Goal: Task Accomplishment & Management: Manage account settings

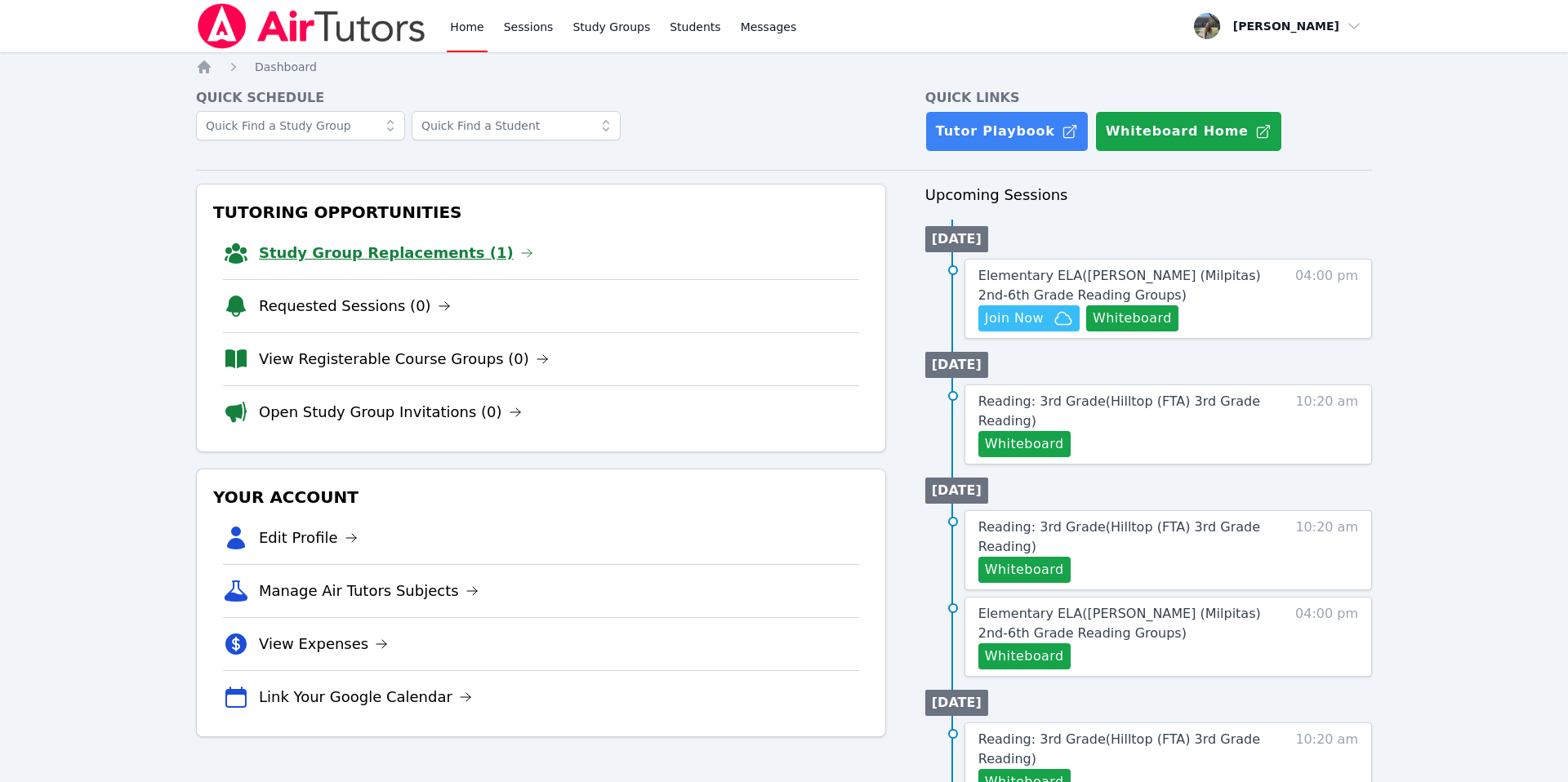
click at [412, 253] on link "Study Group Replacements (1)" at bounding box center [395, 253] width 274 height 23
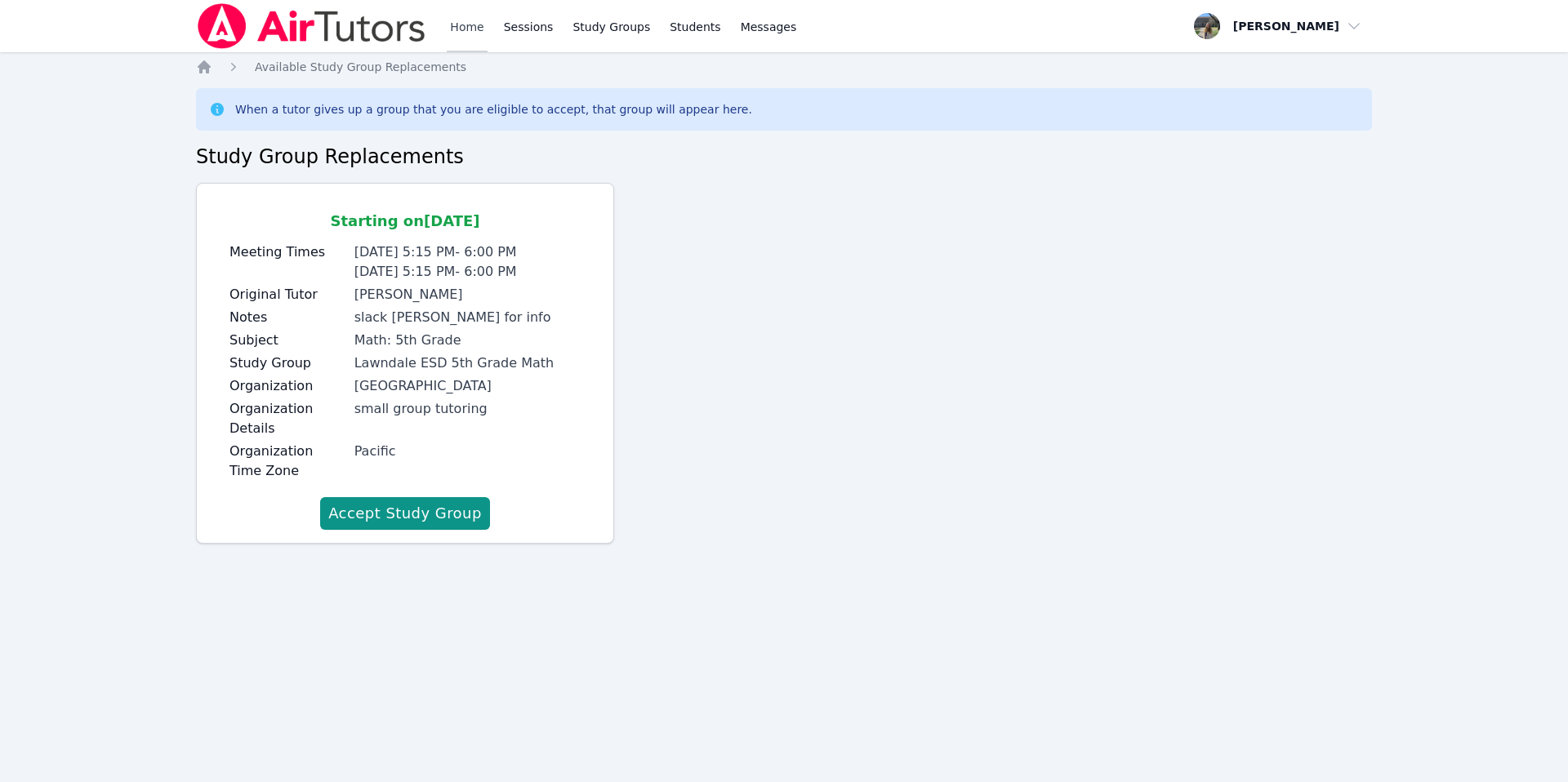
click at [479, 32] on link "Home" at bounding box center [466, 26] width 40 height 52
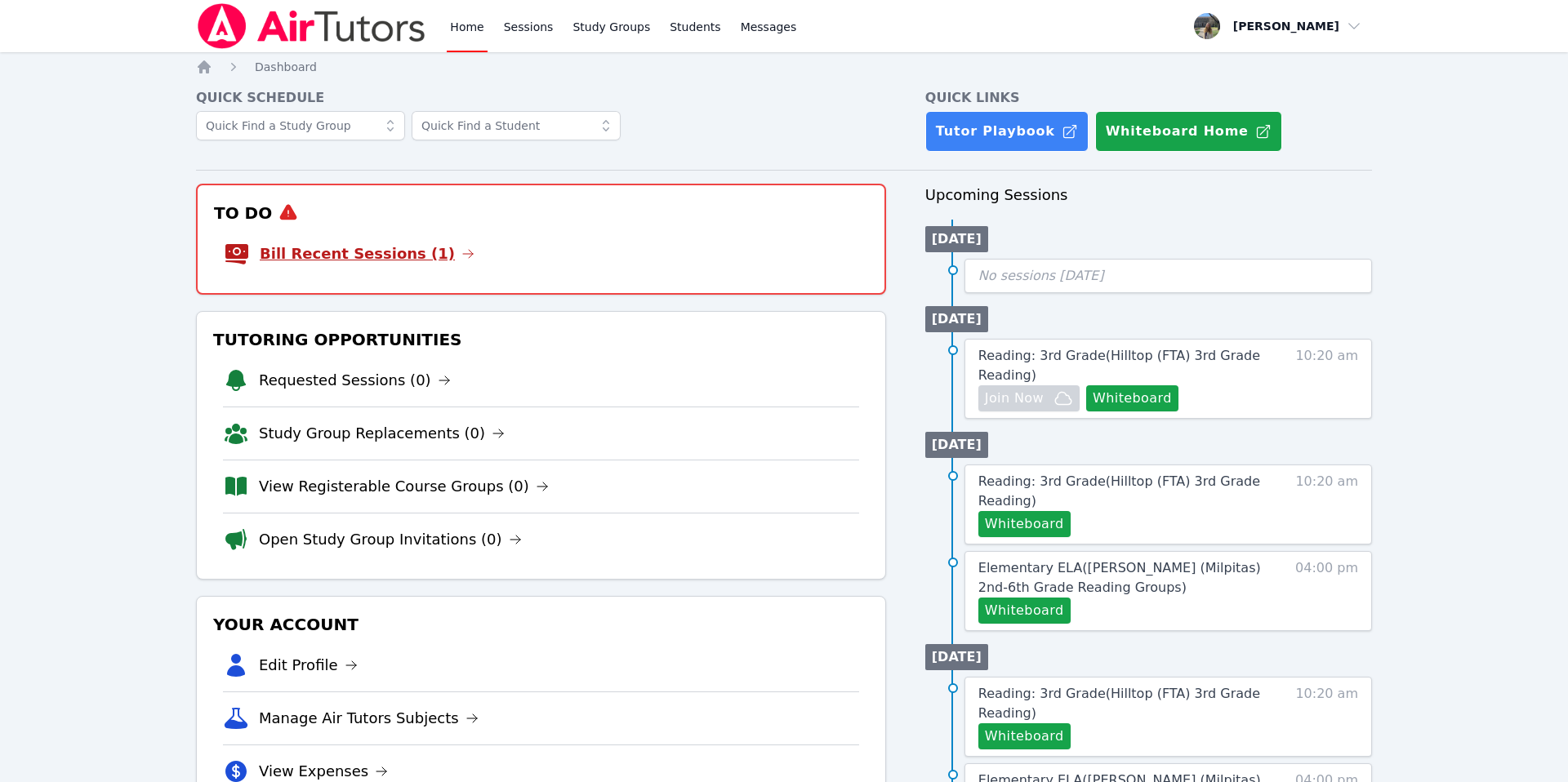
click at [352, 254] on link "Bill Recent Sessions (1)" at bounding box center [368, 253] width 215 height 23
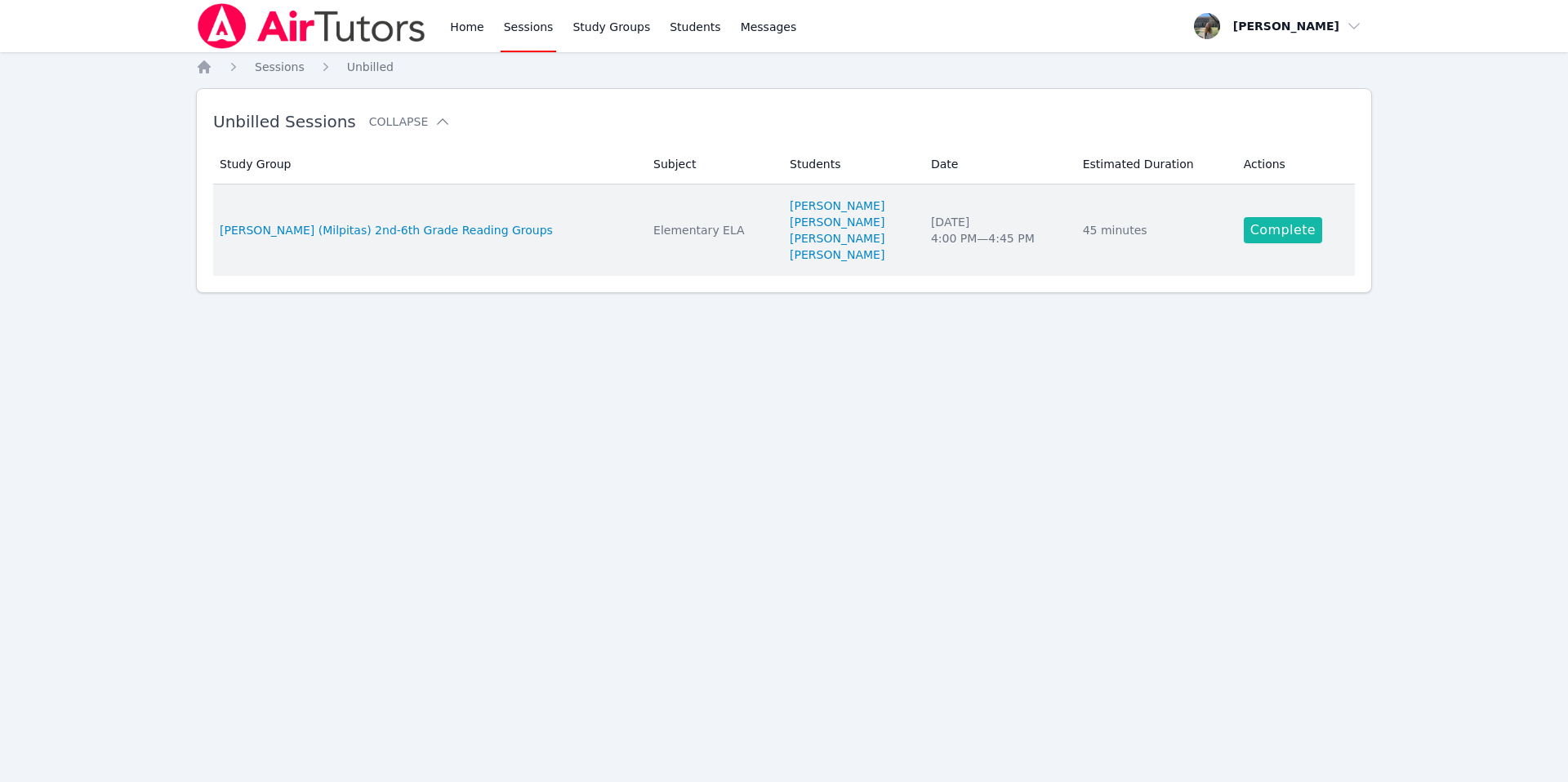
click at [1244, 236] on link "Complete" at bounding box center [1283, 230] width 79 height 26
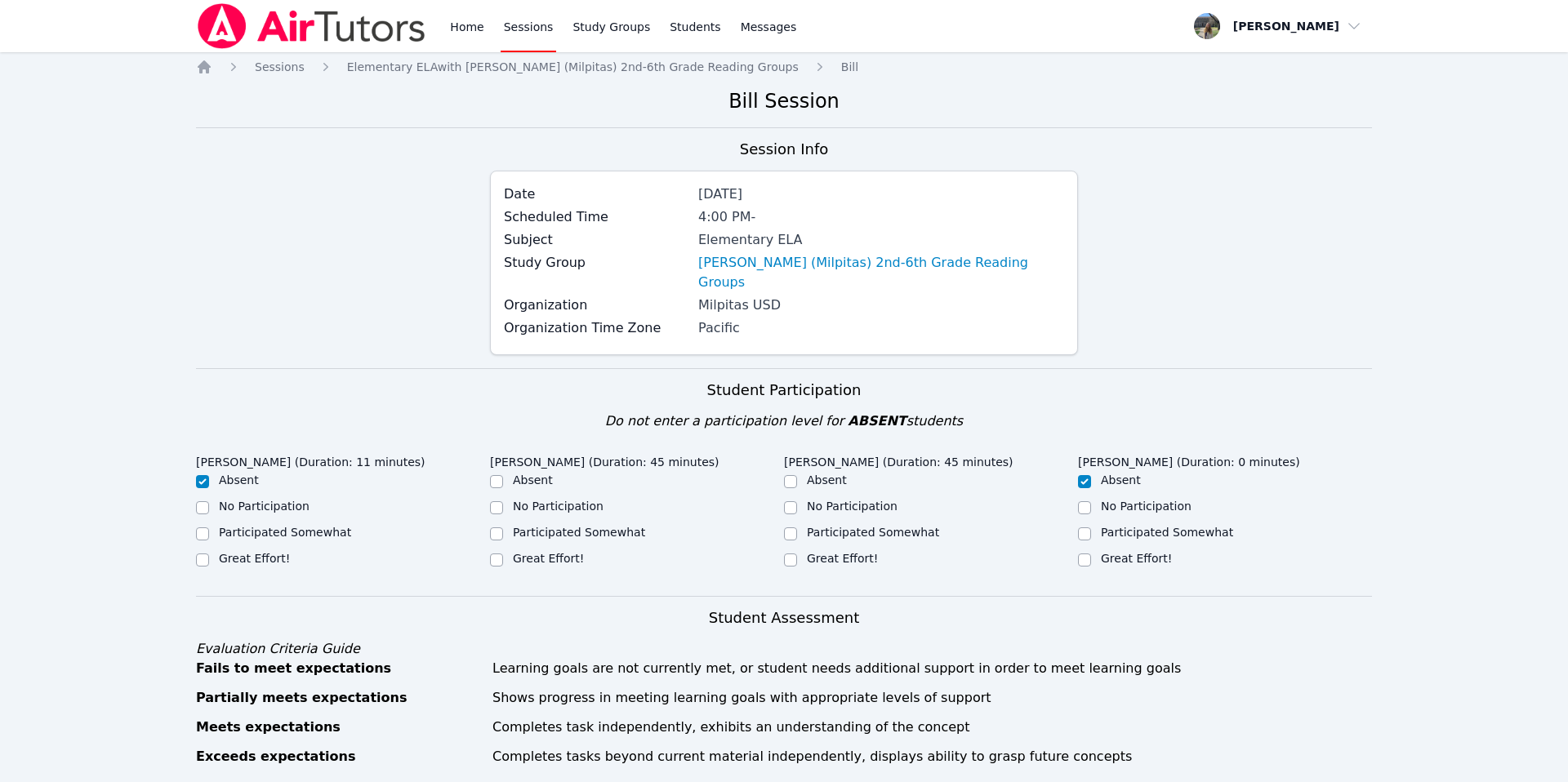
scroll to position [48, 0]
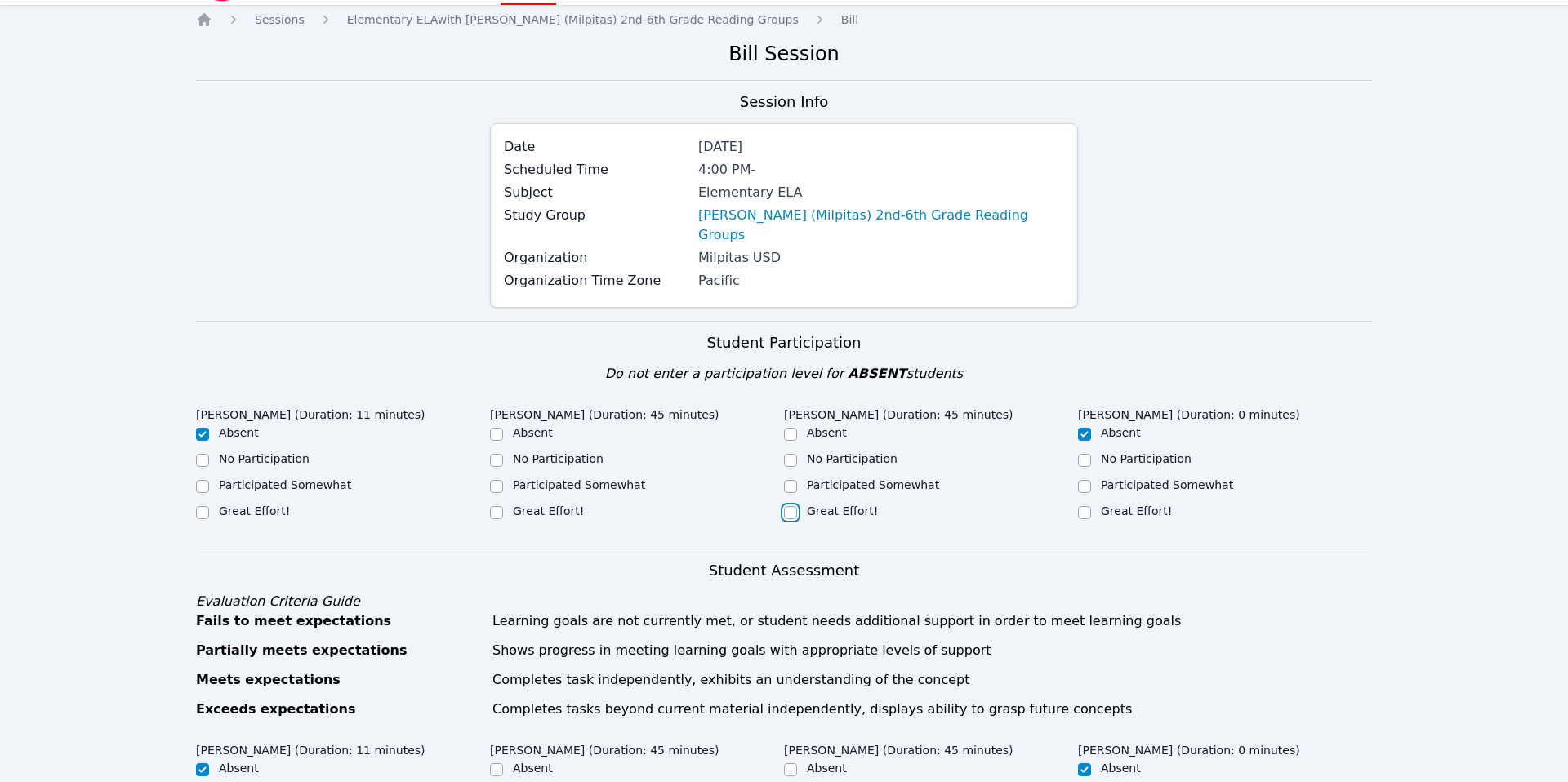
click at [792, 506] on input "Great Effort!" at bounding box center [790, 512] width 13 height 13
checkbox input "true"
click at [498, 506] on input "Great Effort!" at bounding box center [496, 512] width 13 height 13
checkbox input "true"
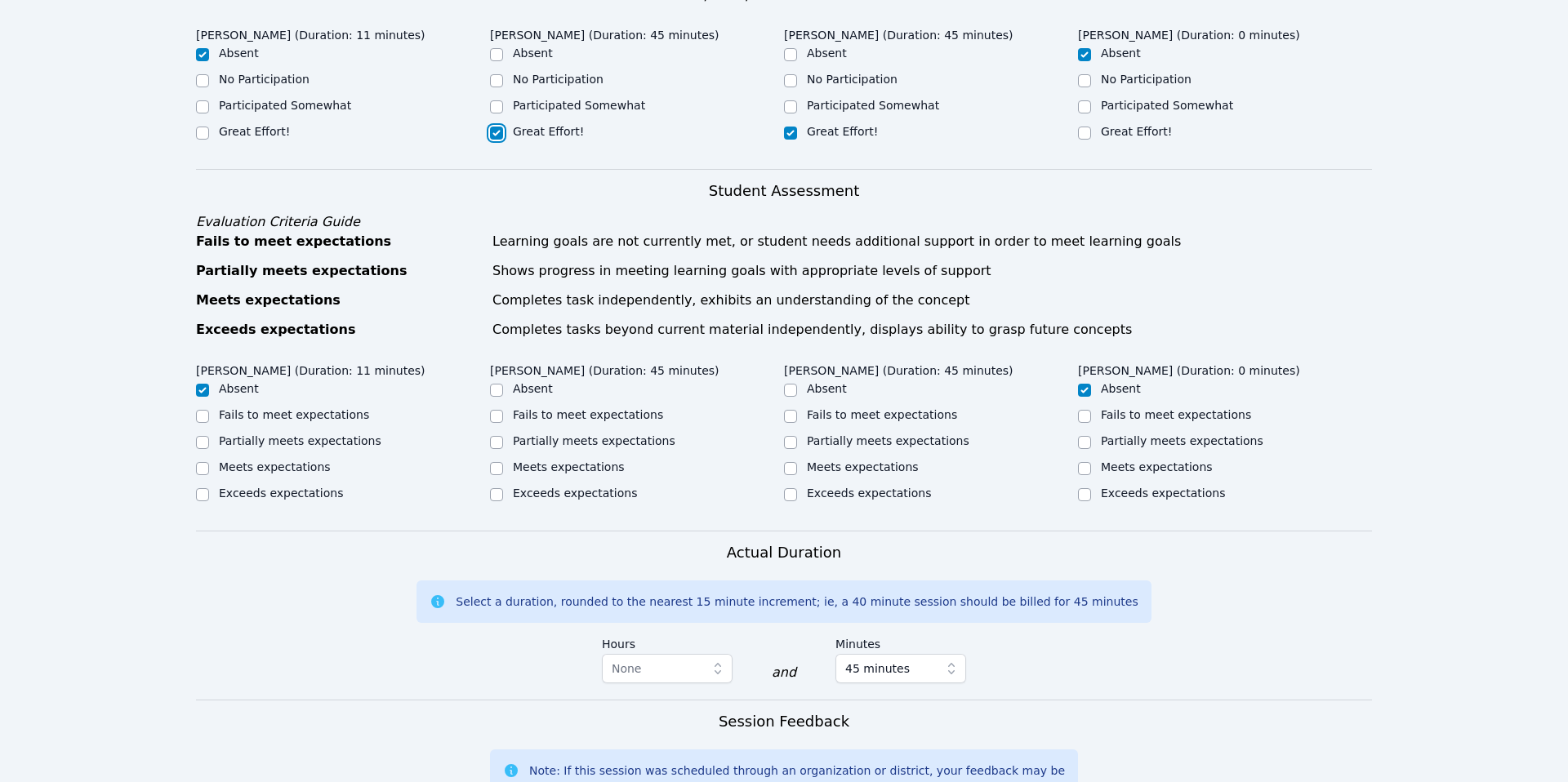
scroll to position [431, 0]
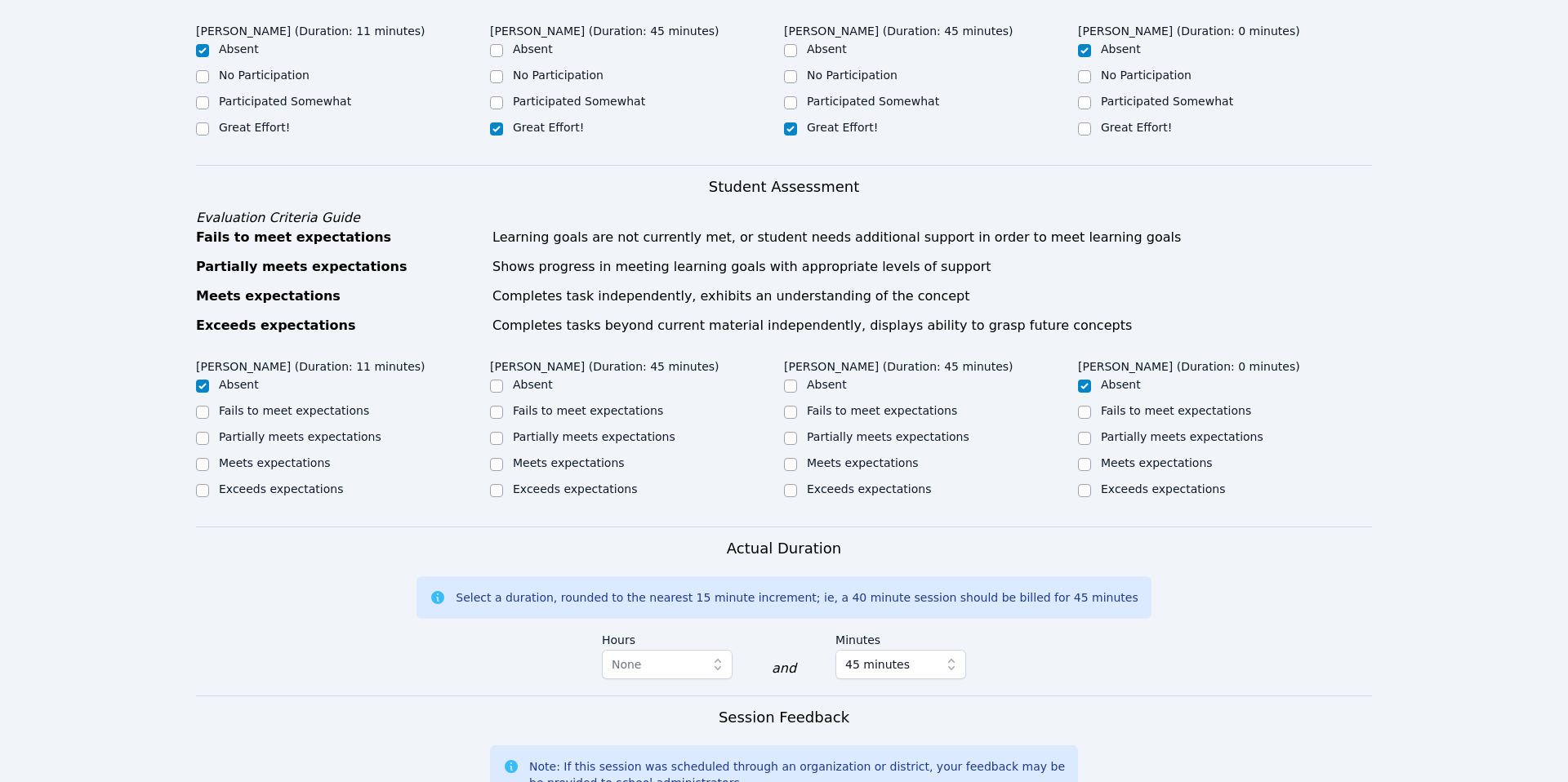
click at [499, 428] on div at bounding box center [496, 438] width 13 height 20
click at [796, 432] on input "Partially meets expectations" at bounding box center [790, 438] width 13 height 13
checkbox input "true"
click at [502, 432] on input "Partially meets expectations" at bounding box center [496, 438] width 13 height 13
checkbox input "true"
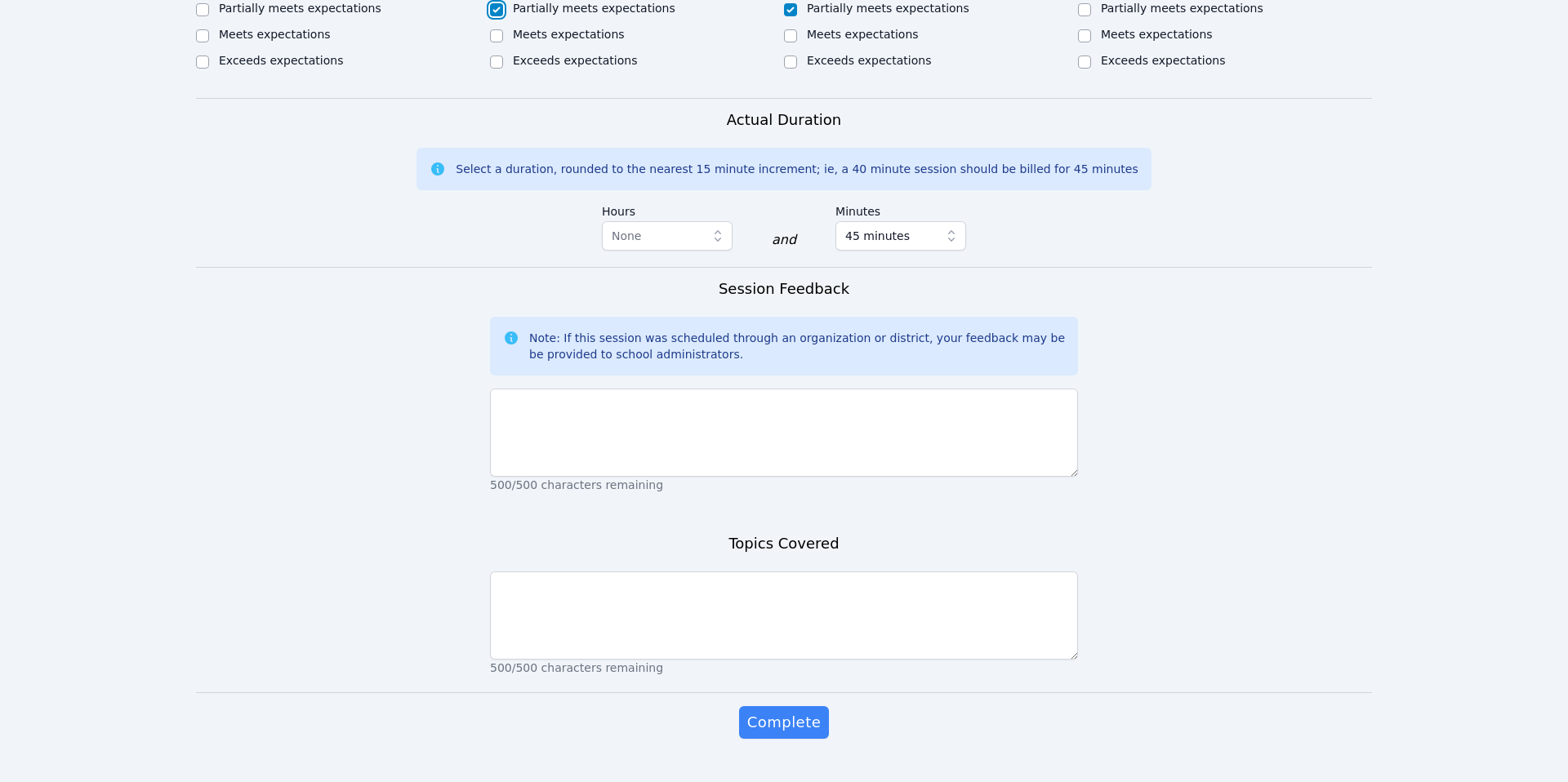
scroll to position [876, 0]
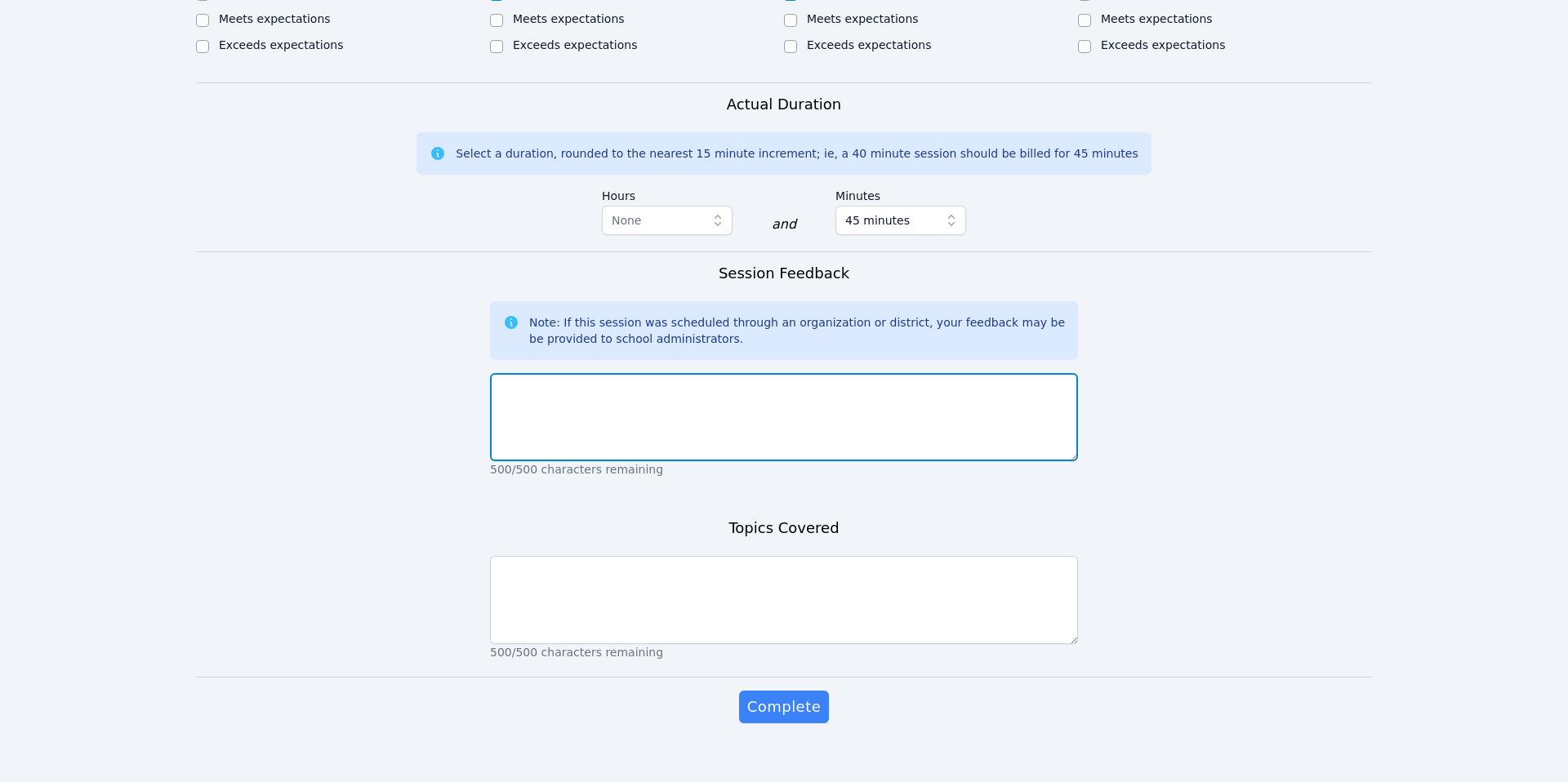
click at [587, 394] on textarea at bounding box center [784, 417] width 588 height 89
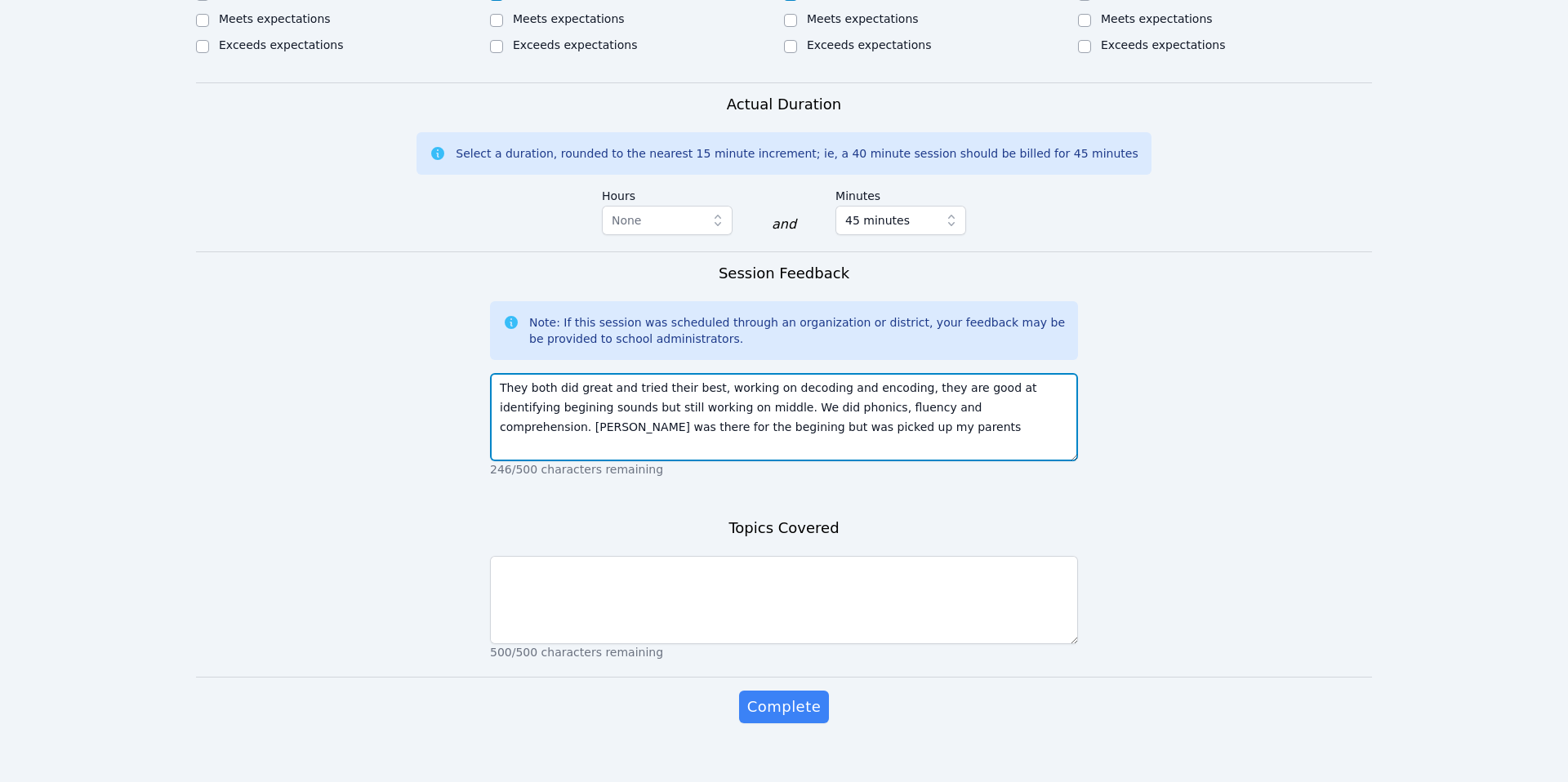
click at [556, 409] on textarea "They both did great and tried their best, working on decoding and encoding, the…" at bounding box center [784, 417] width 588 height 89
click at [511, 389] on textarea "They both did great and tried their best, working on decoding and encoding, the…" at bounding box center [784, 417] width 588 height 89
type textarea "They both did great and tried their best, working on decoding and encoding, the…"
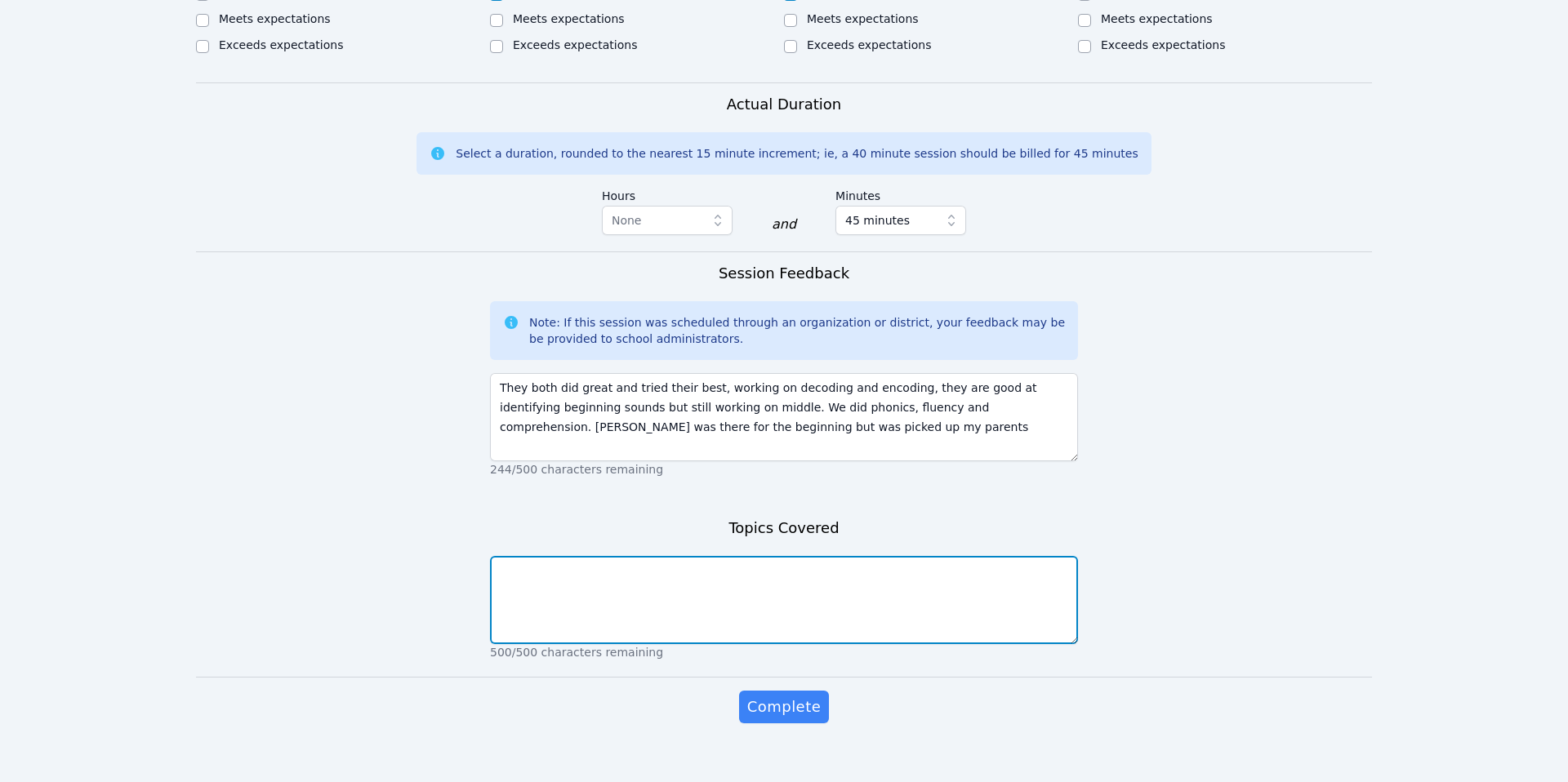
click at [609, 560] on textarea at bounding box center [784, 600] width 588 height 89
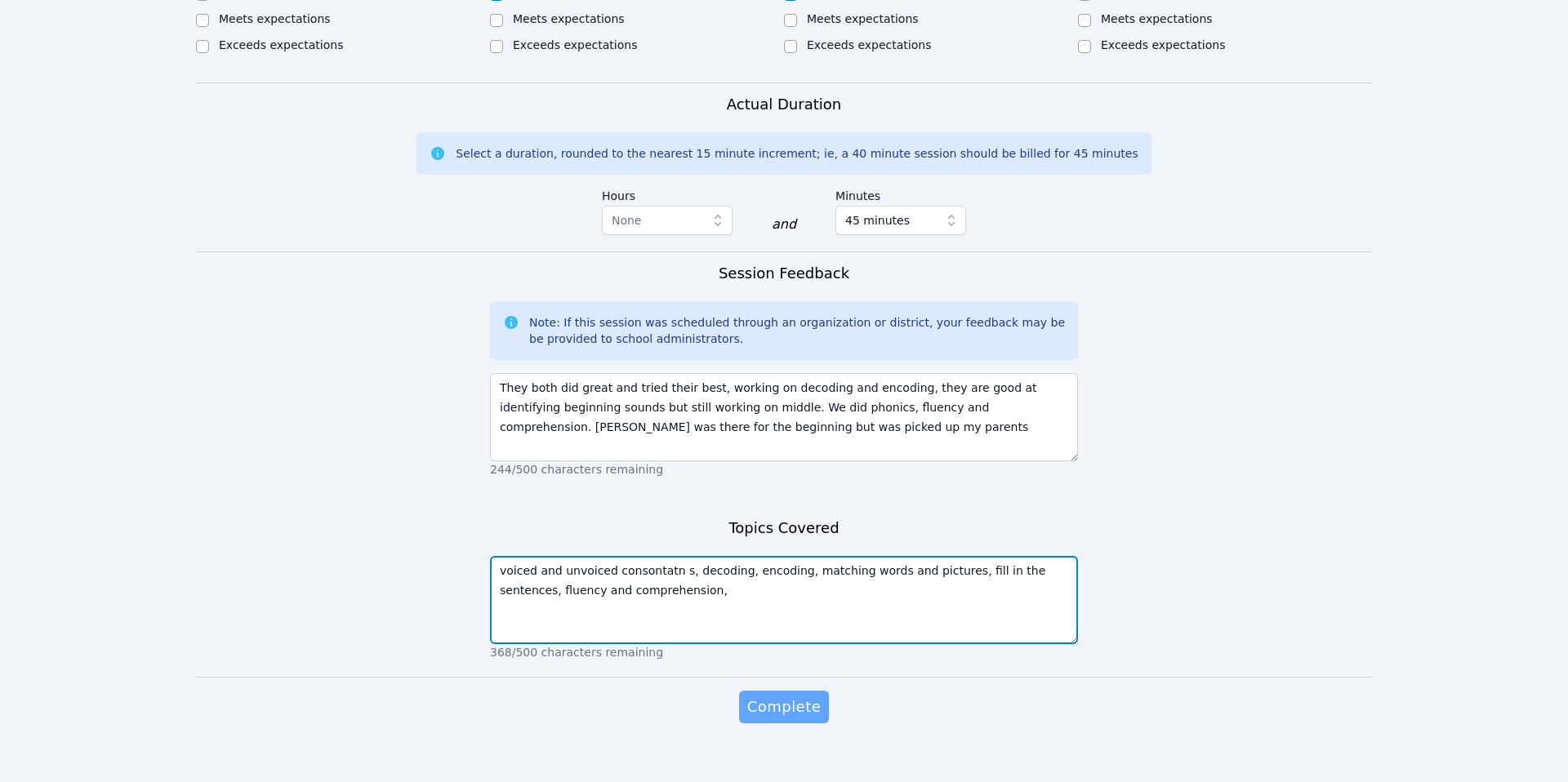
type textarea "voiced and unvoiced consontatn s, decoding, encoding, matching words and pictur…"
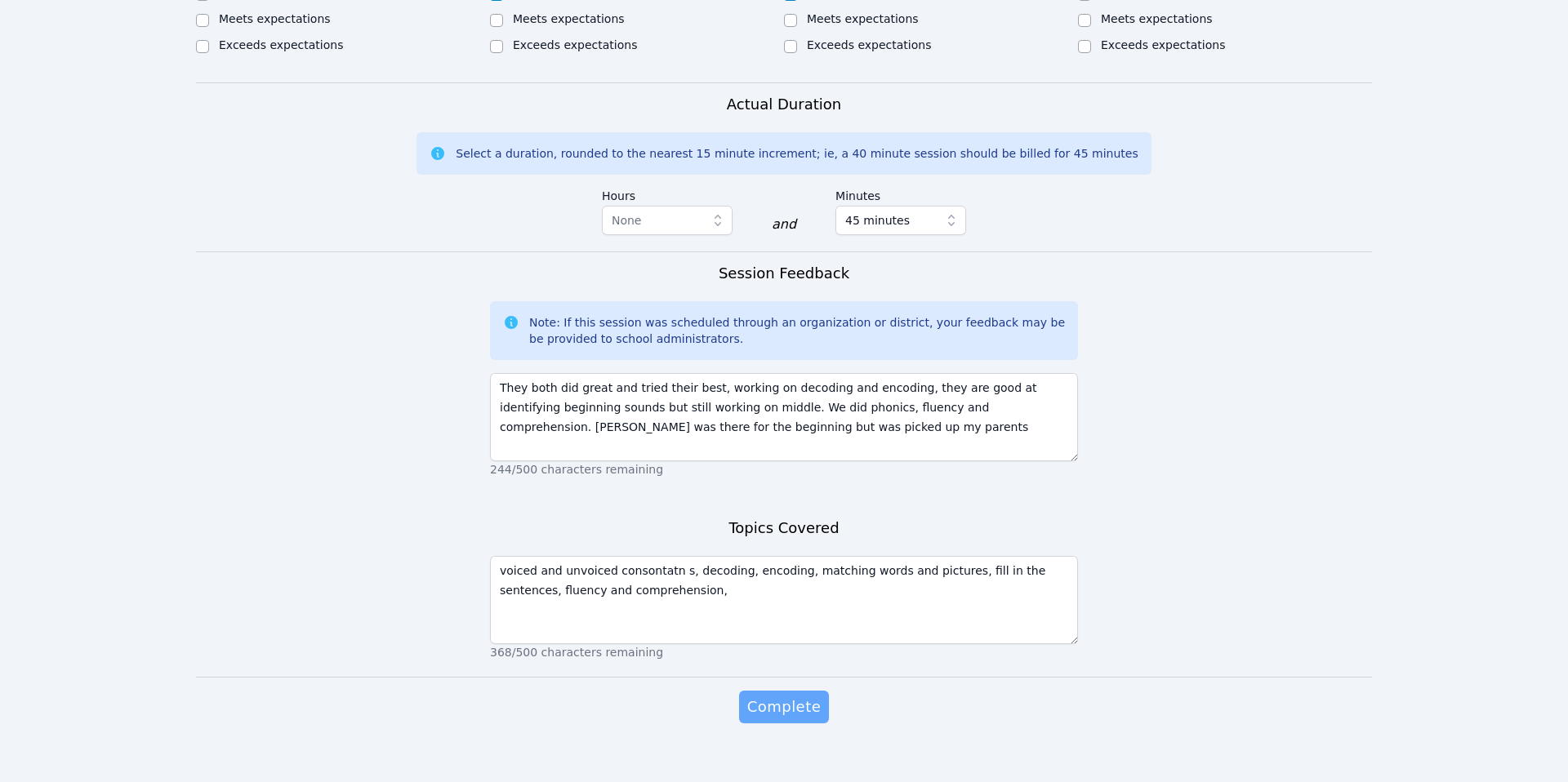
click at [772, 695] on span "Complete" at bounding box center [784, 706] width 74 height 23
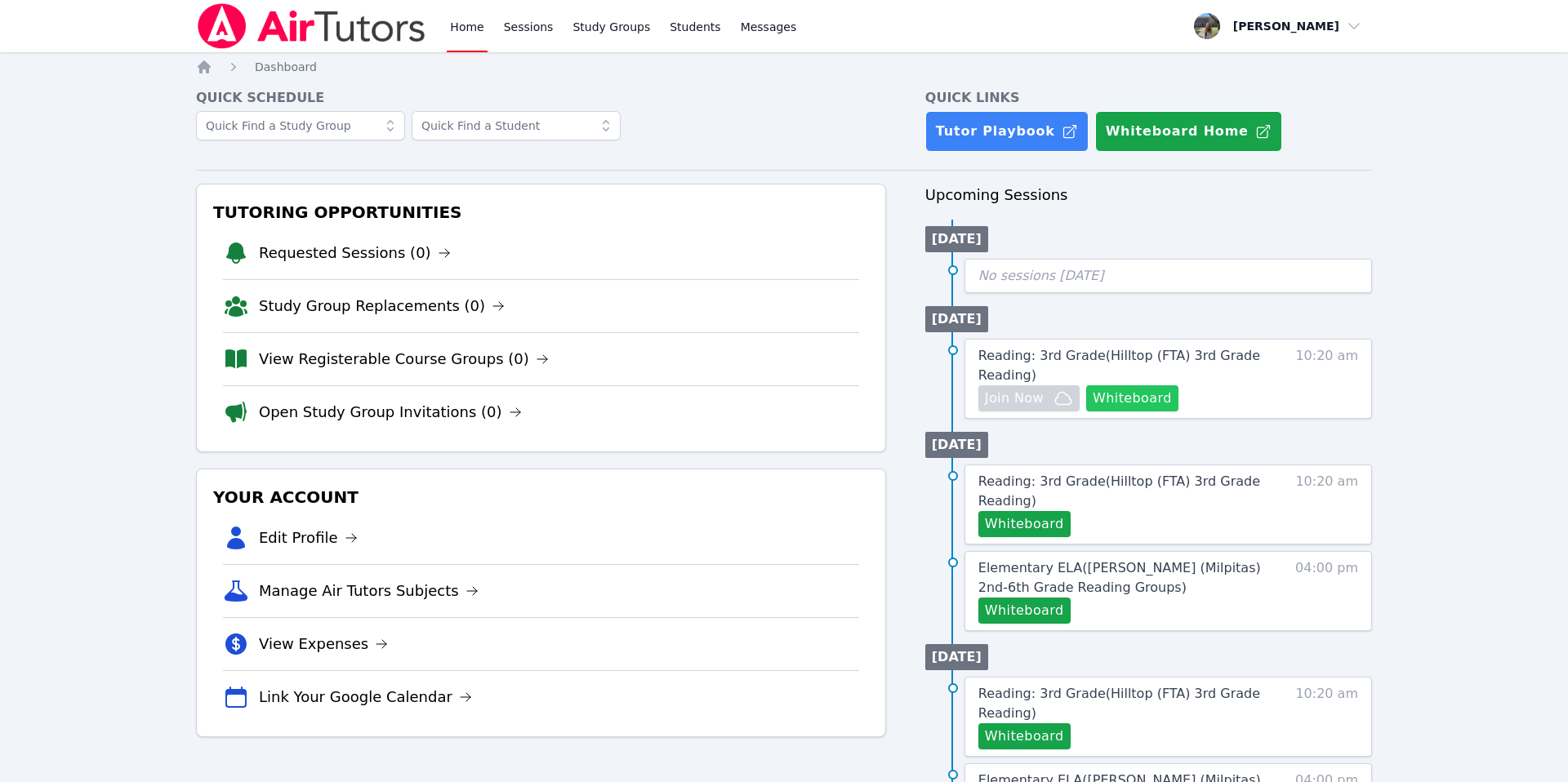
click at [1149, 395] on button "Whiteboard" at bounding box center [1132, 398] width 93 height 26
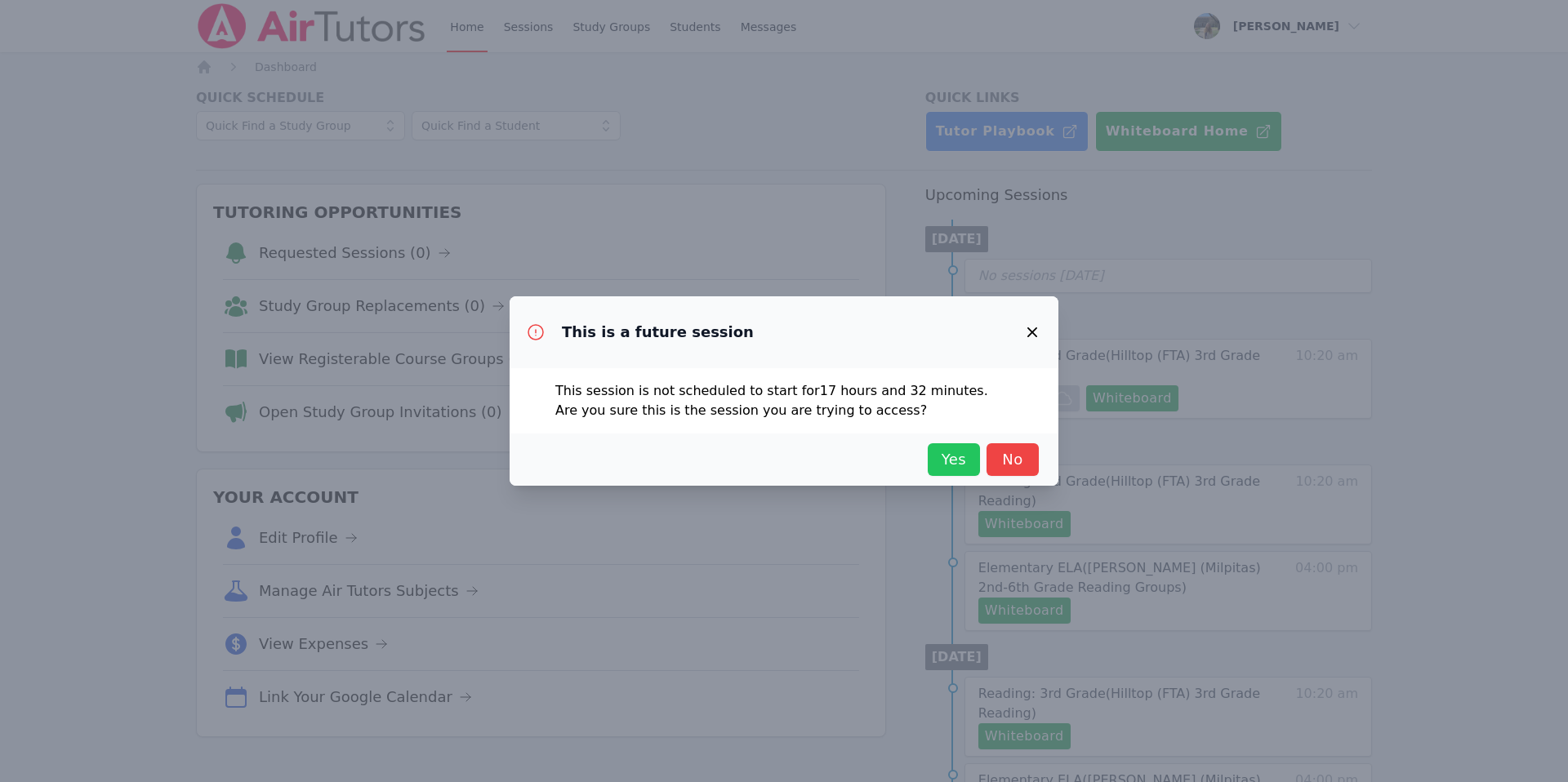
click at [962, 463] on span "Yes" at bounding box center [954, 459] width 36 height 23
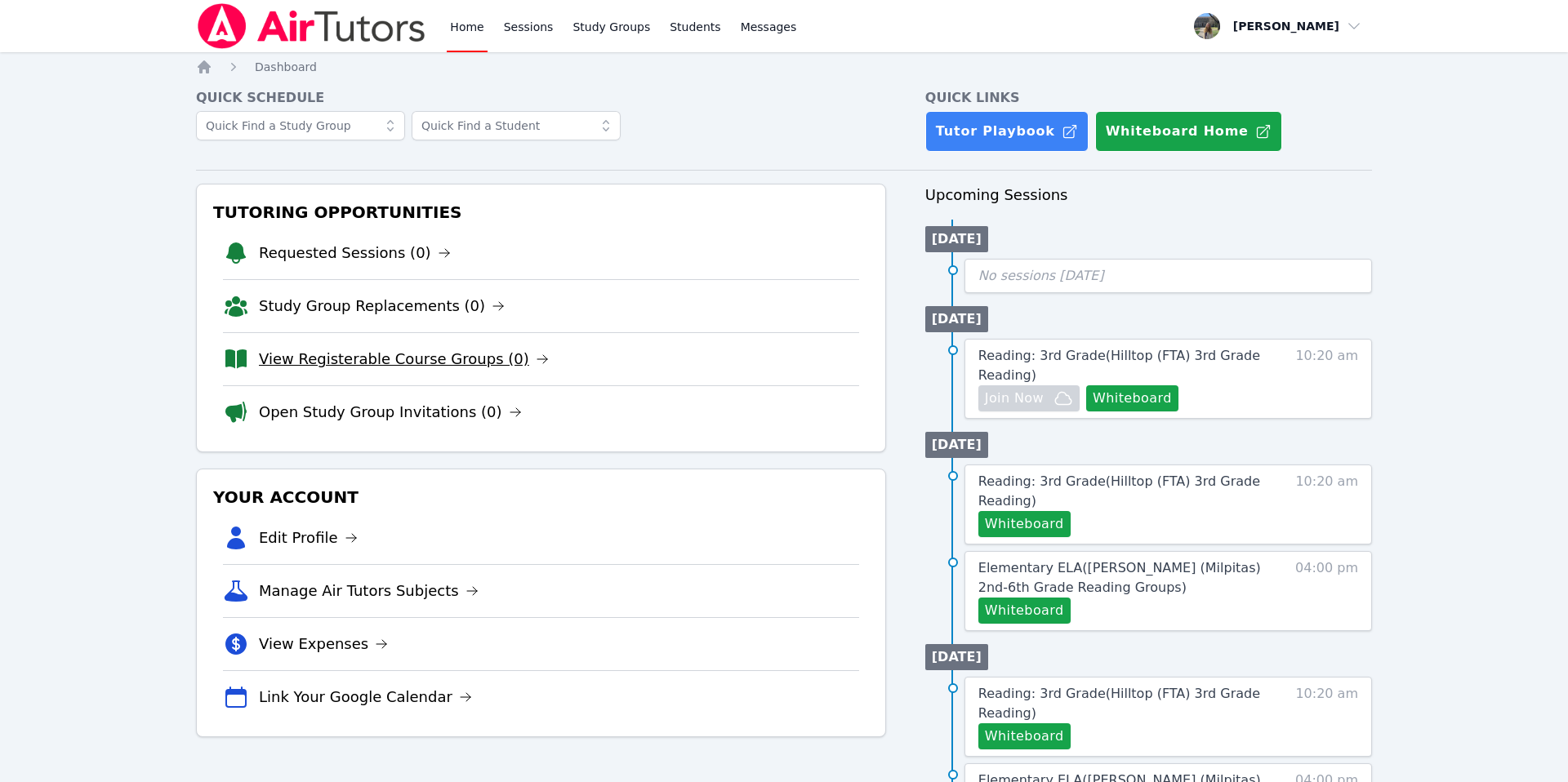
click at [387, 363] on link "View Registerable Course Groups (0)" at bounding box center [403, 359] width 290 height 23
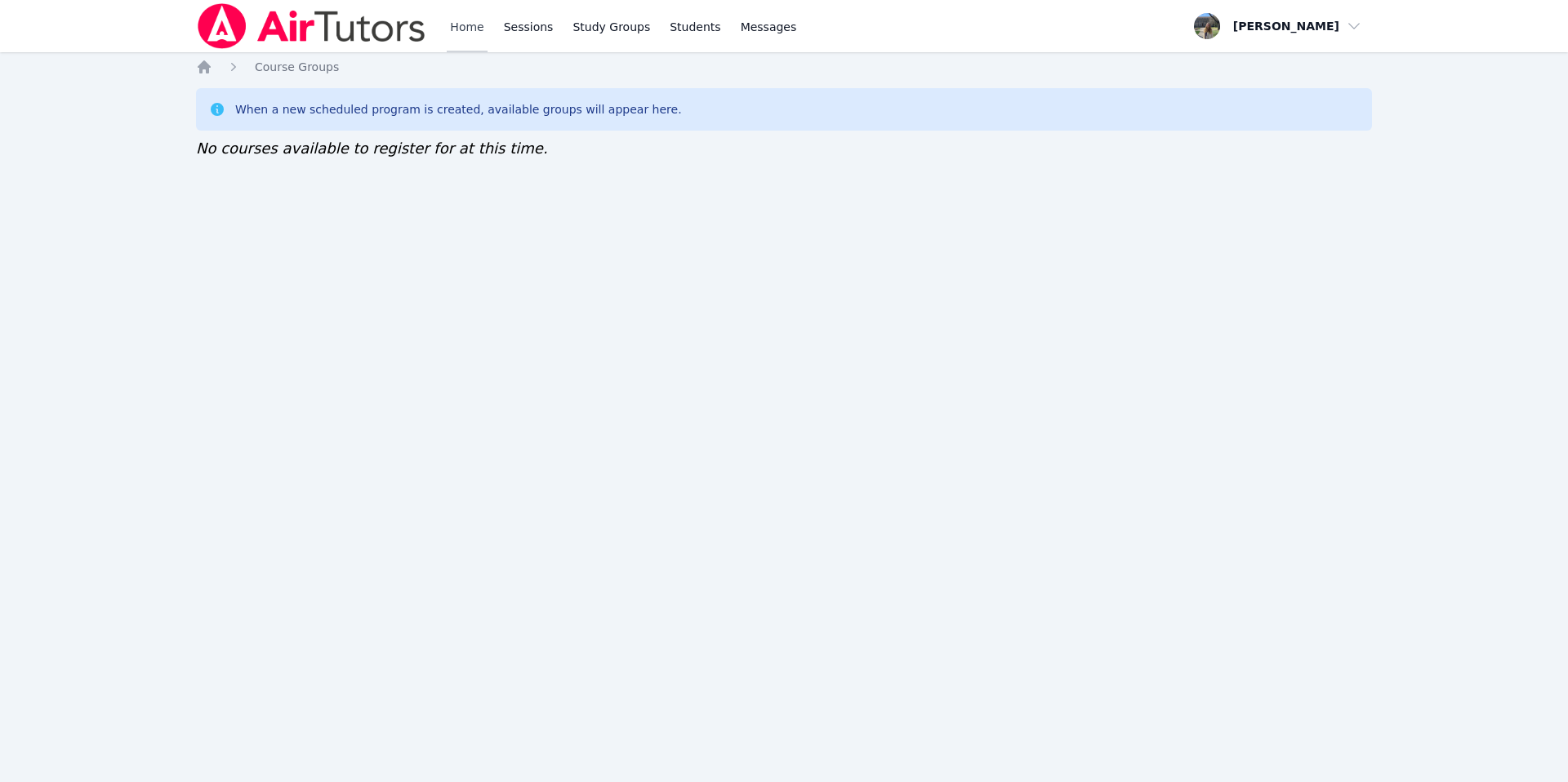
click at [469, 23] on link "Home" at bounding box center [466, 26] width 40 height 52
